Goal: Task Accomplishment & Management: Use online tool/utility

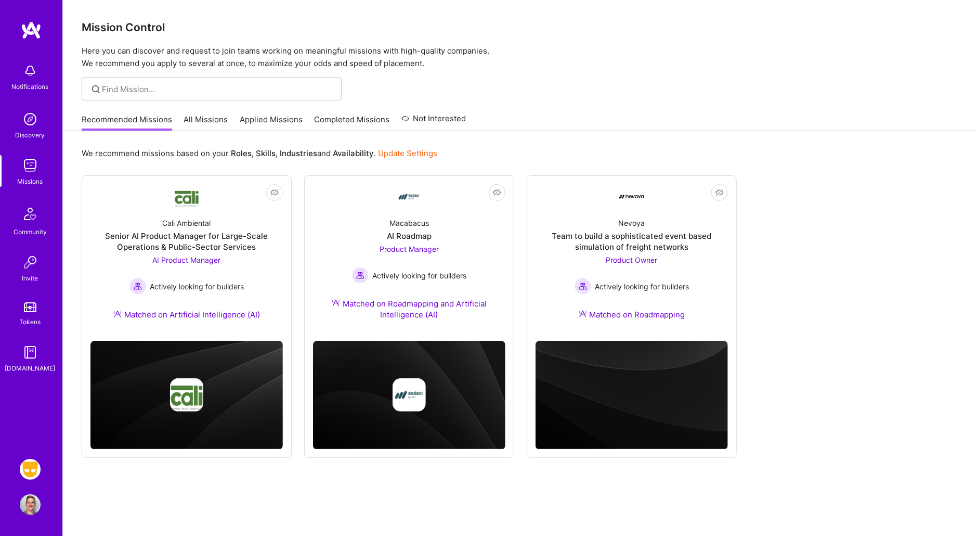
click at [33, 466] on img at bounding box center [30, 469] width 21 height 21
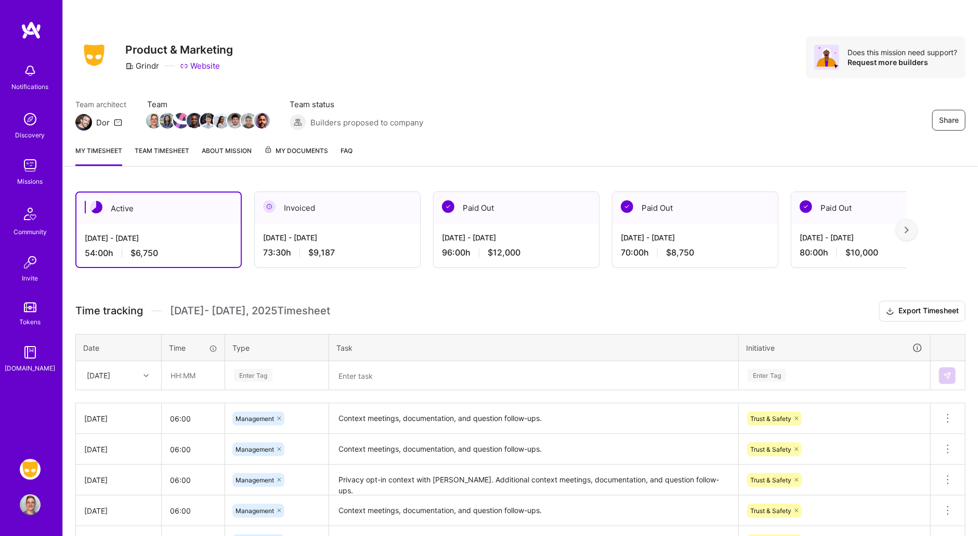
click at [561, 418] on textarea "Context meetings, documentation, and question follow-ups." at bounding box center [533, 418] width 407 height 29
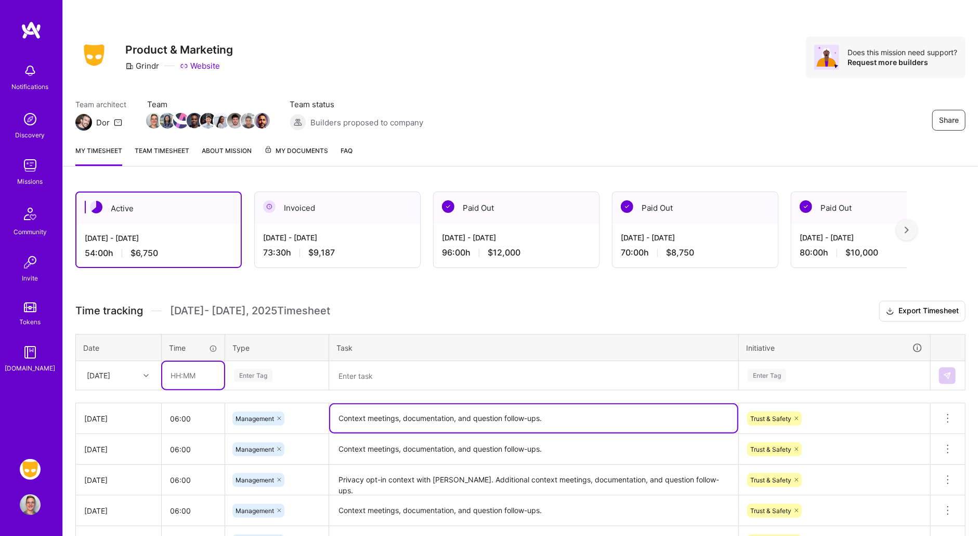
click at [186, 377] on input "text" at bounding box center [193, 375] width 62 height 28
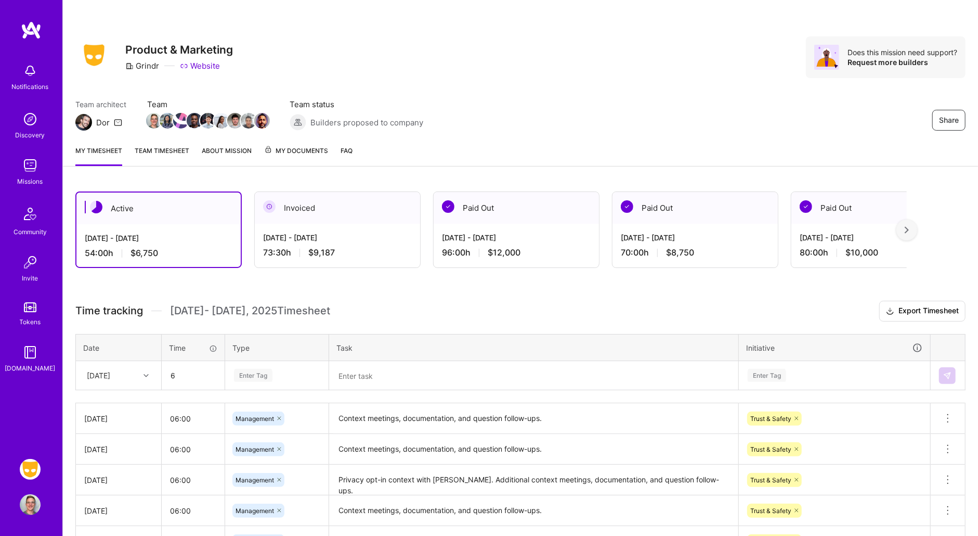
type input "06:00"
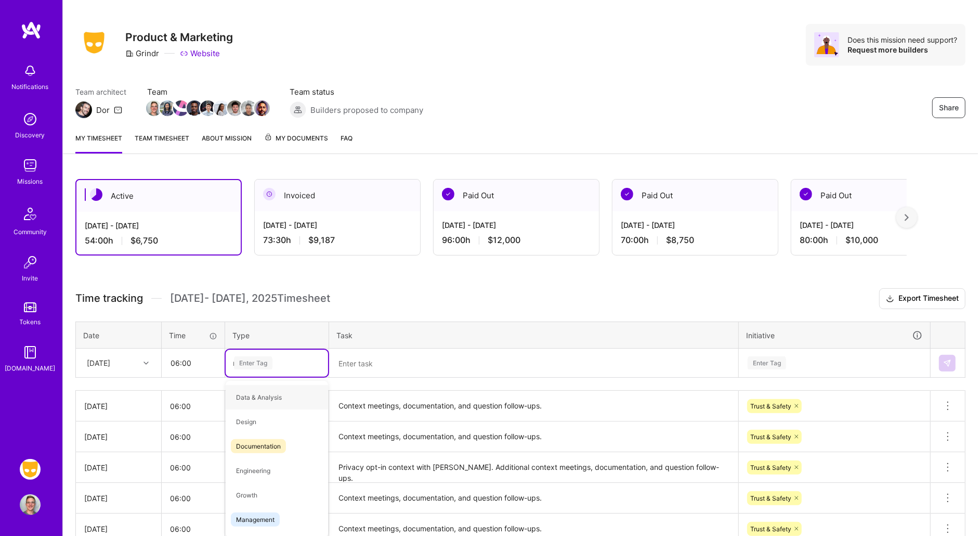
scroll to position [15, 0]
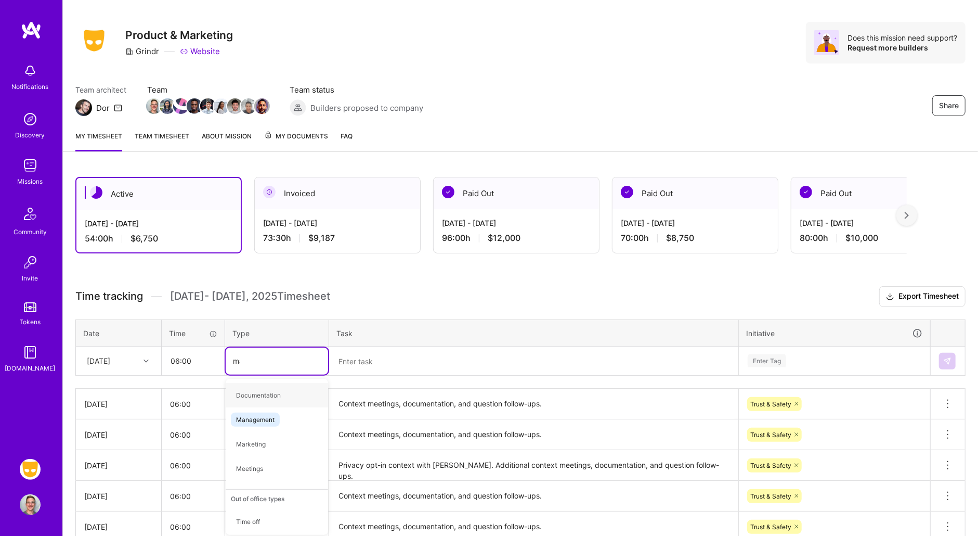
type input "man"
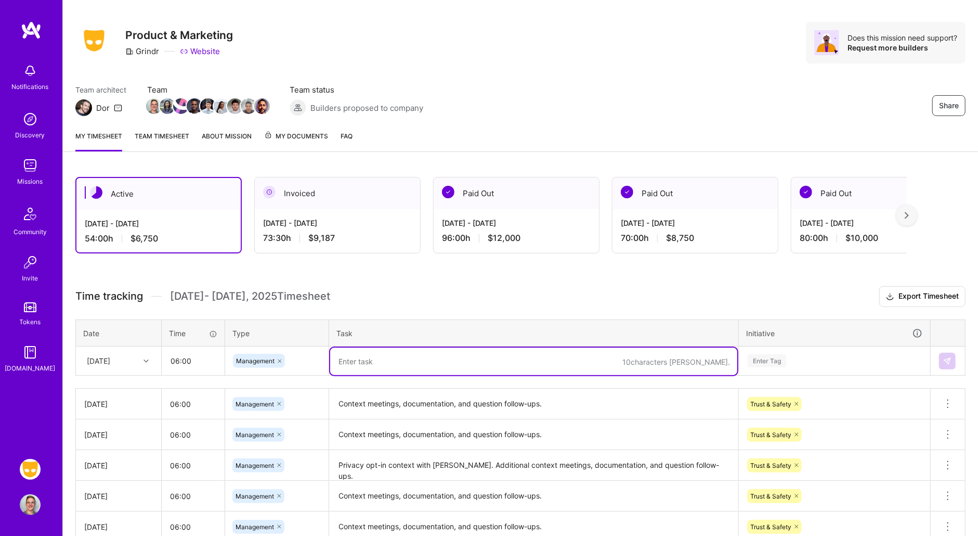
paste textarea "Context meetings, documentation, and question follow-ups."
type textarea "Context meetings, documentation, and question follow-ups."
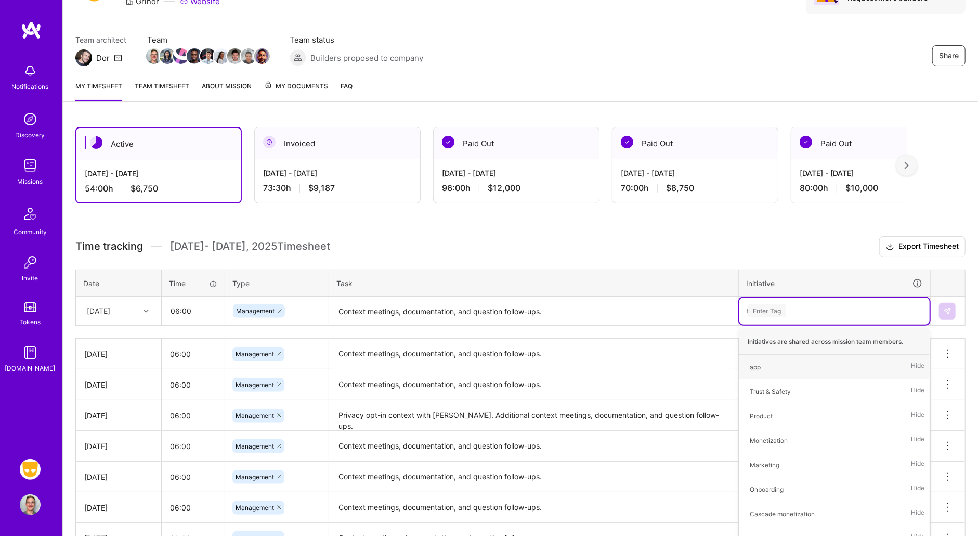
scroll to position [72, 0]
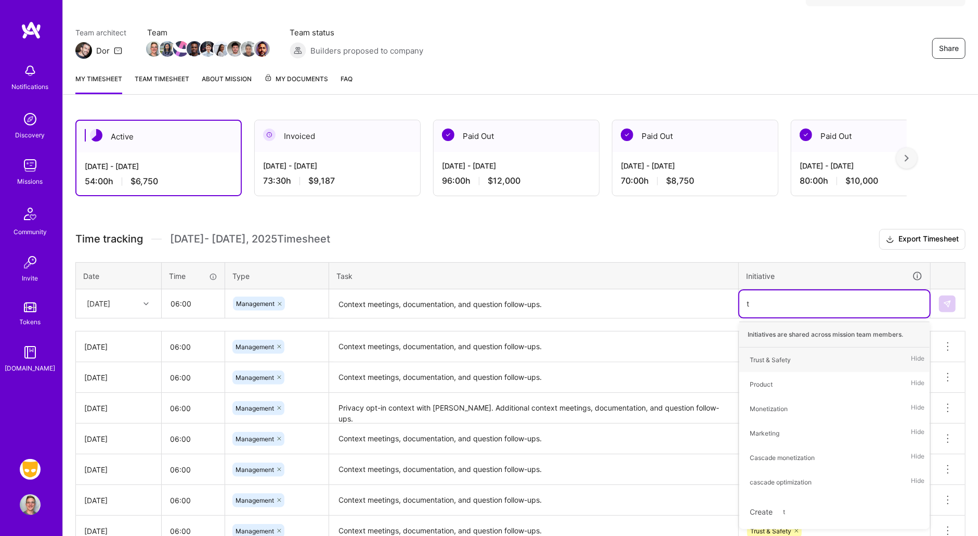
type input "tr"
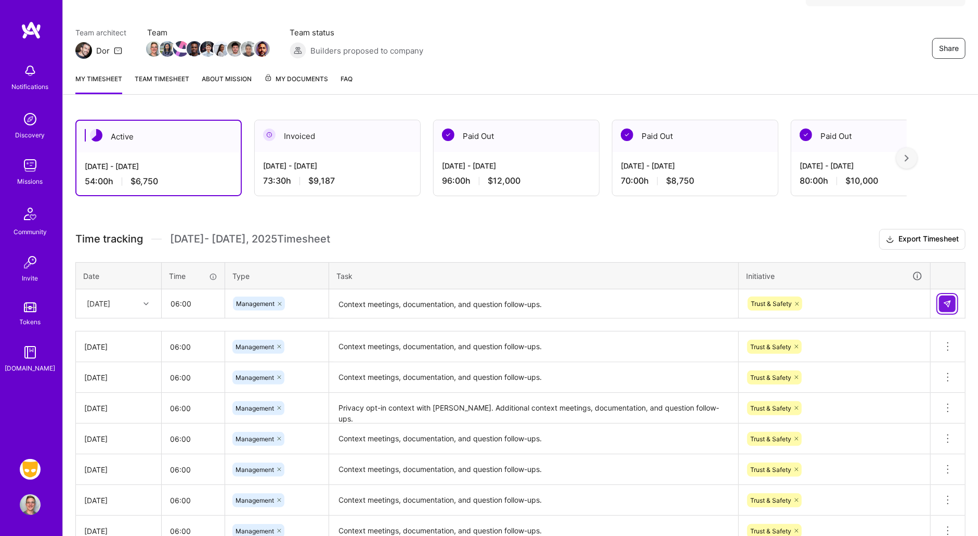
click at [944, 301] on img at bounding box center [947, 304] width 8 height 8
